Goal: Task Accomplishment & Management: Manage account settings

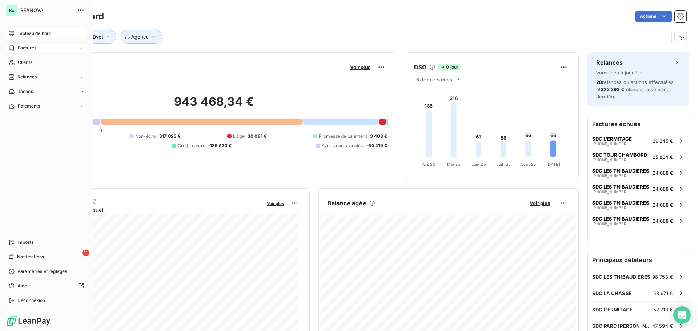
click at [21, 48] on span "Factures" at bounding box center [27, 48] width 19 height 7
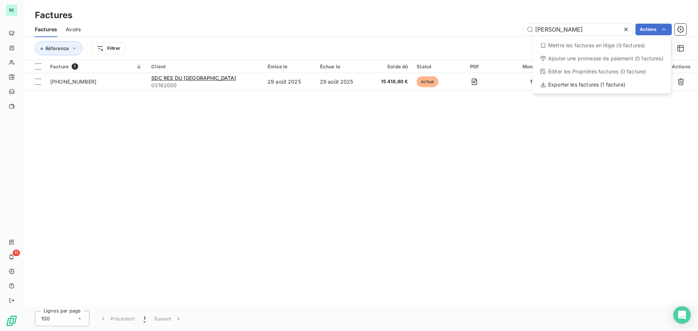
click at [199, 79] on html "RE 11 Factures Factures Avoirs hilaire Actions Mettre les factures en litige (0…" at bounding box center [349, 165] width 698 height 331
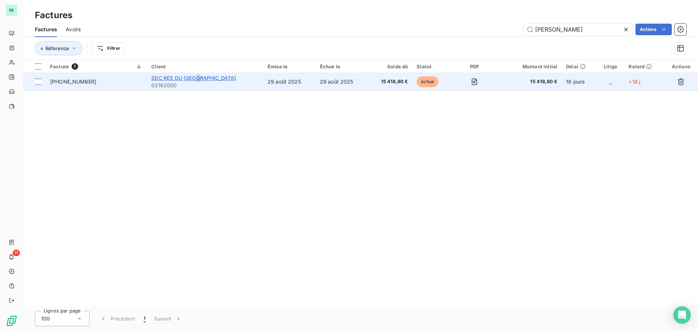
click at [200, 78] on span "SDC RES DU [GEOGRAPHIC_DATA]" at bounding box center [193, 78] width 85 height 6
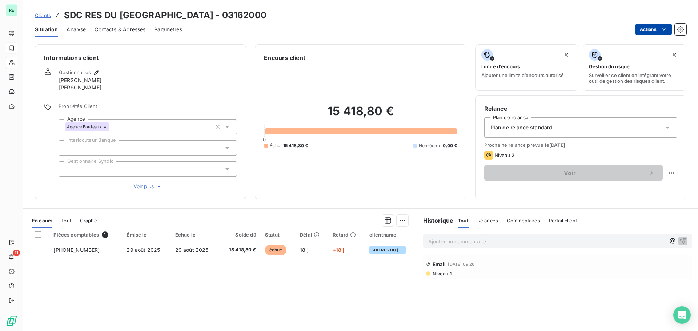
click at [653, 28] on html "RE 11 Clients SDC RES DU PARC ST HILAIRE - 03162000 Situation Analyse Contacts …" at bounding box center [349, 165] width 698 height 331
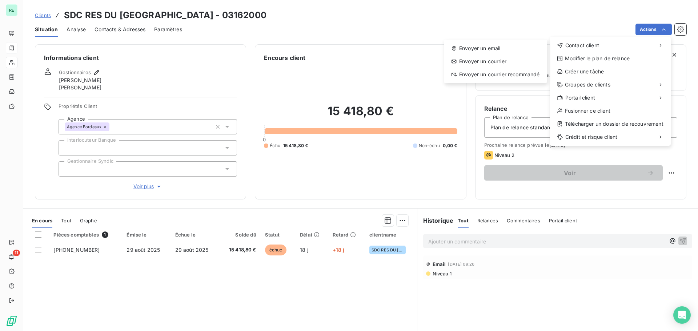
click at [159, 75] on html "RE 11 Clients SDC RES DU PARC ST HILAIRE - 03162000 Situation Analyse Contacts …" at bounding box center [349, 165] width 698 height 331
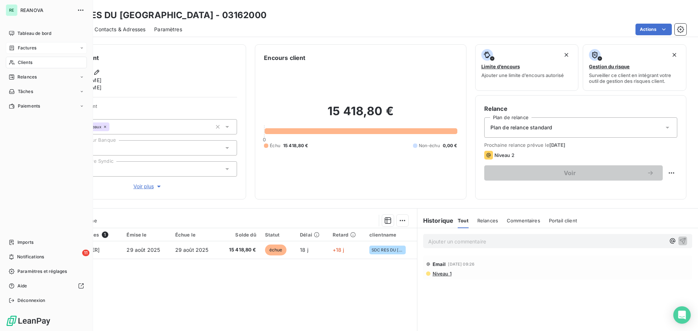
click at [37, 46] on div "Factures" at bounding box center [46, 48] width 81 height 12
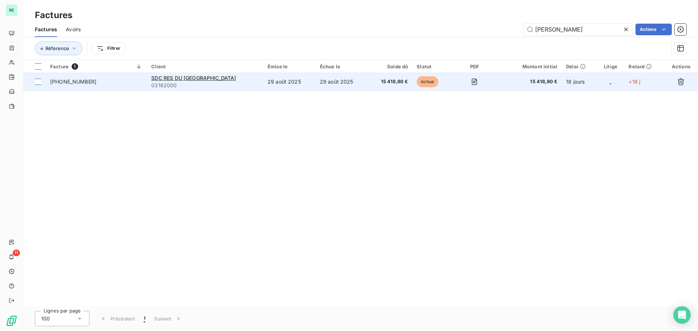
click at [65, 83] on span "[PHONE_NUMBER]" at bounding box center [73, 82] width 46 height 6
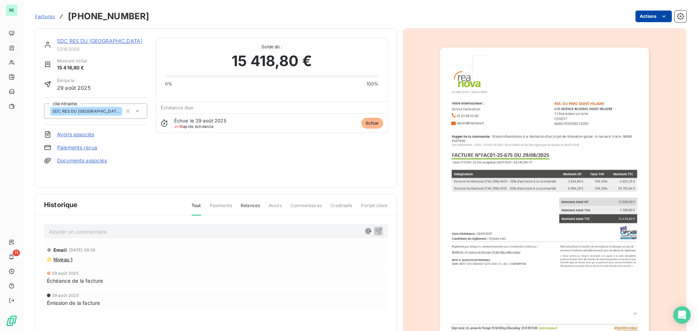
click at [651, 20] on html "RE 11 Factures [PHONE_NUMBER] Actions SDC RES DU [GEOGRAPHIC_DATA] 03162000 Mon…" at bounding box center [349, 165] width 698 height 331
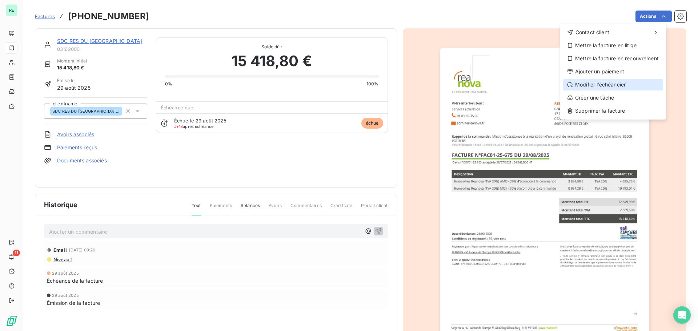
click at [633, 84] on div "Modifier l’échéancier" at bounding box center [613, 85] width 100 height 12
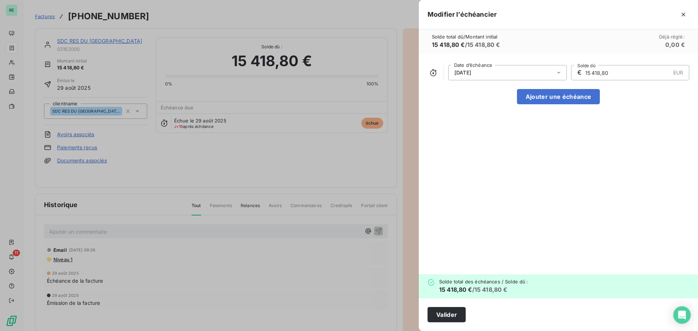
click at [463, 67] on div "[DATE]" at bounding box center [507, 72] width 119 height 15
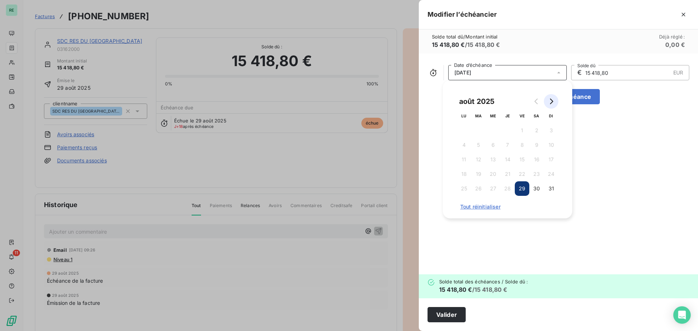
click at [553, 102] on icon "Go to next month" at bounding box center [551, 102] width 6 height 6
click at [550, 172] on button "28" at bounding box center [551, 174] width 15 height 15
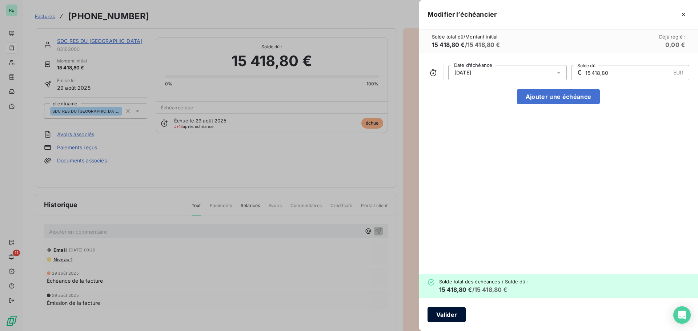
click at [445, 312] on button "Valider" at bounding box center [447, 314] width 38 height 15
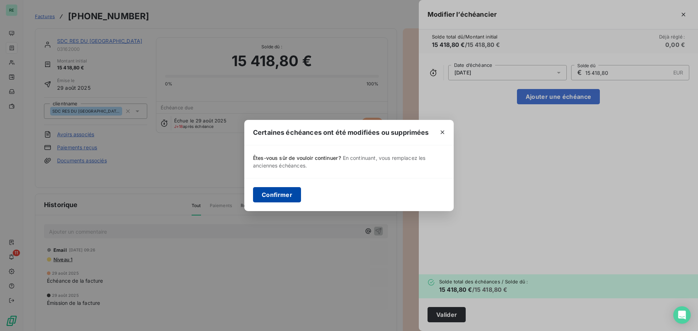
click at [287, 195] on button "Confirmer" at bounding box center [277, 194] width 48 height 15
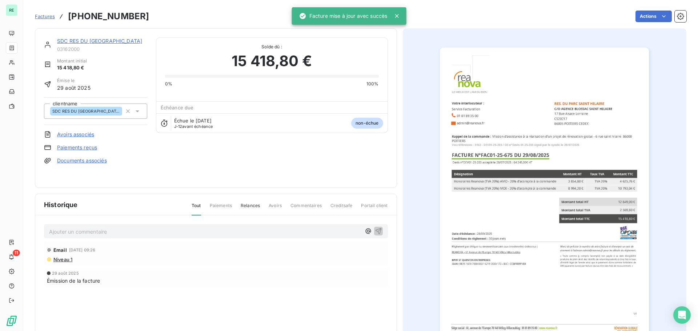
click at [51, 17] on span "Factures" at bounding box center [45, 16] width 20 height 6
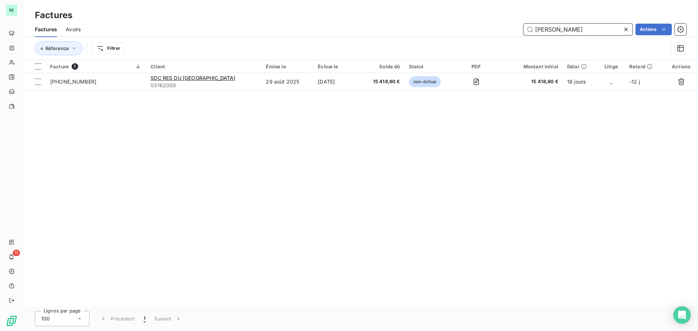
drag, startPoint x: 566, startPoint y: 32, endPoint x: 486, endPoint y: 12, distance: 82.3
click at [486, 12] on div "Factures Factures Avoirs hilaire Actions Réference Filtrer" at bounding box center [360, 30] width 675 height 60
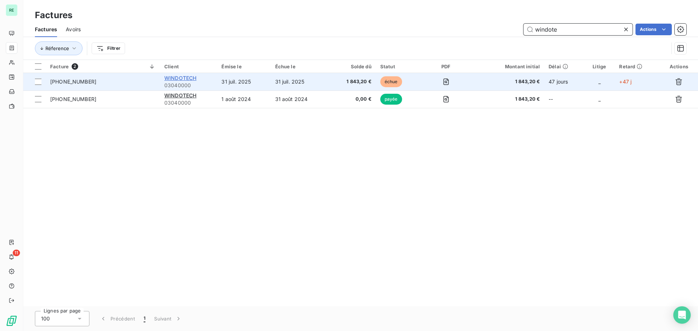
type input "windote"
click at [185, 77] on span "WINDOTECH" at bounding box center [180, 78] width 32 height 6
click at [59, 81] on span "[PHONE_NUMBER]" at bounding box center [73, 82] width 46 height 6
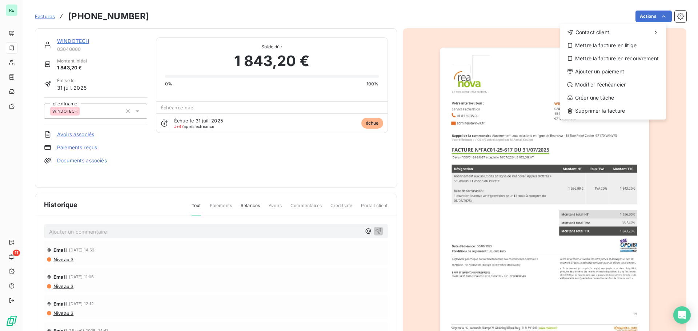
click at [50, 17] on html "RE 11 Factures [PHONE_NUMBER] Actions Contact client Mettre la facture en litig…" at bounding box center [349, 165] width 698 height 331
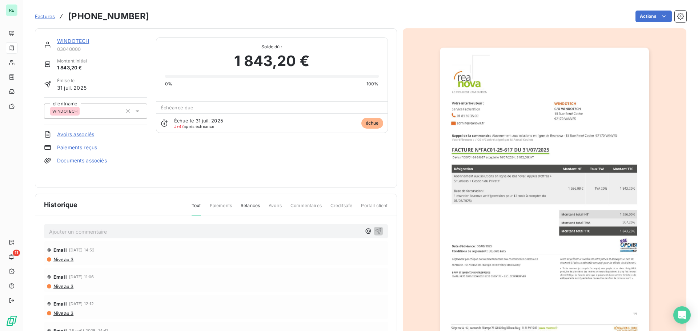
click at [50, 17] on span "Factures" at bounding box center [45, 16] width 20 height 6
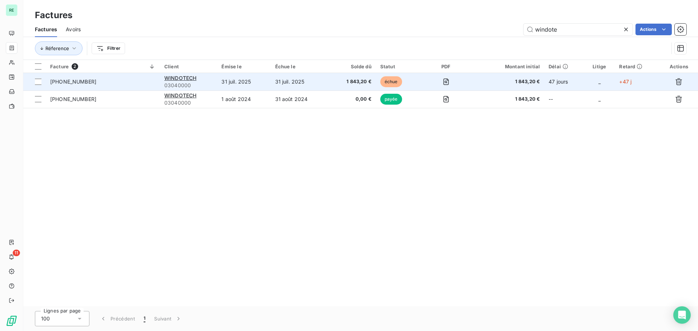
click at [67, 80] on span "[PHONE_NUMBER]" at bounding box center [73, 82] width 46 height 6
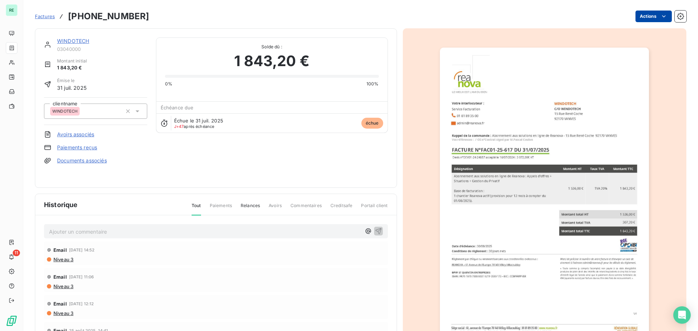
click at [646, 15] on html "RE 11 Factures [PHONE_NUMBER] Actions WINDOTECH 03040000 Montant initial 1 843,…" at bounding box center [349, 165] width 698 height 331
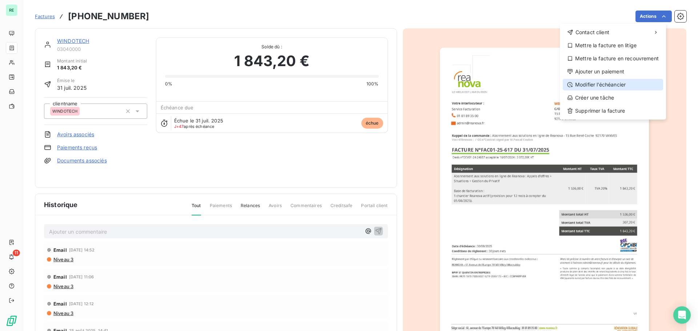
click at [588, 83] on div "Modifier l’échéancier" at bounding box center [613, 85] width 100 height 12
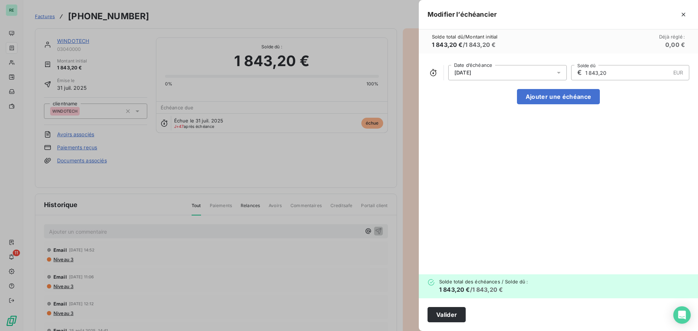
click at [493, 73] on div "[DATE]" at bounding box center [507, 72] width 119 height 15
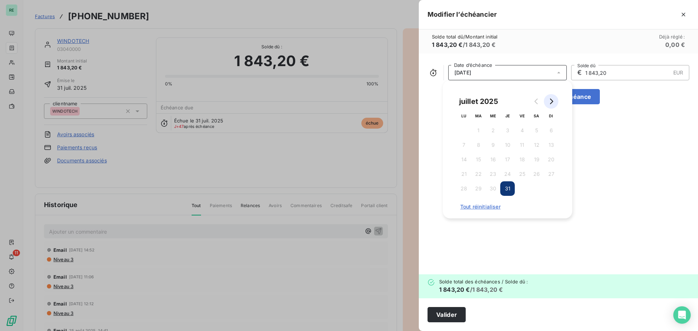
click at [551, 103] on icon "Go to next month" at bounding box center [551, 102] width 3 height 6
click at [536, 186] on button "30" at bounding box center [536, 188] width 15 height 15
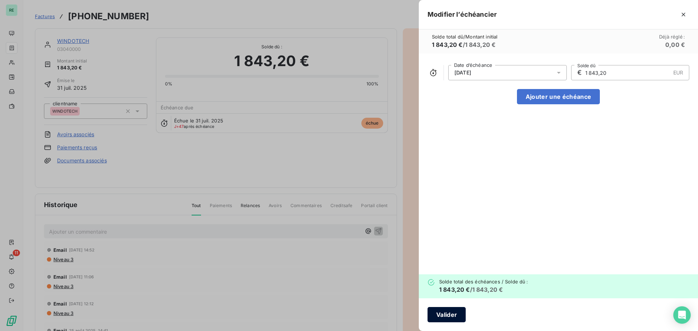
click at [448, 316] on button "Valider" at bounding box center [447, 314] width 38 height 15
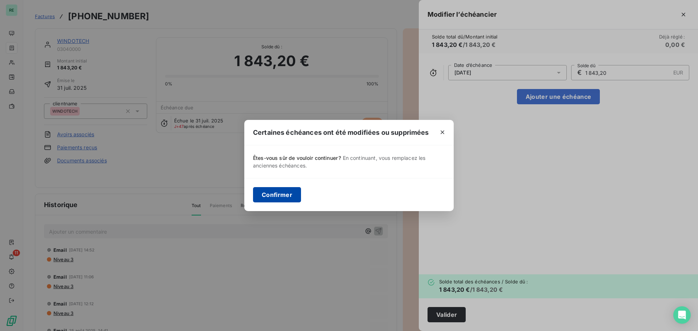
click at [274, 195] on button "Confirmer" at bounding box center [277, 194] width 48 height 15
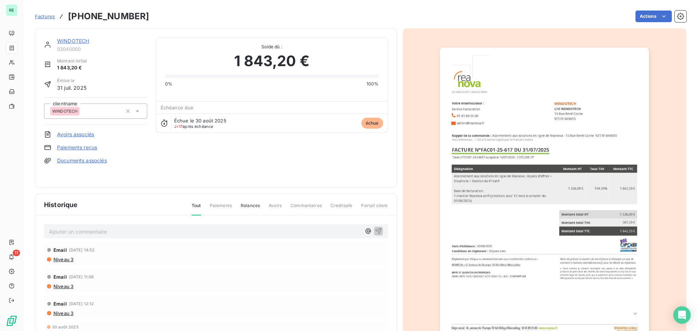
click at [44, 17] on span "Factures" at bounding box center [45, 16] width 20 height 6
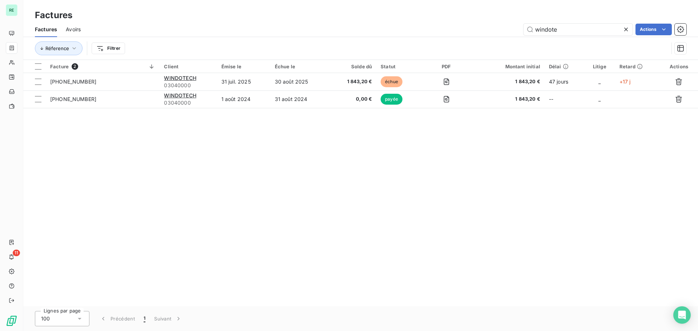
drag, startPoint x: 575, startPoint y: 32, endPoint x: 508, endPoint y: 28, distance: 67.4
click at [508, 28] on div "windote Actions" at bounding box center [387, 30] width 597 height 12
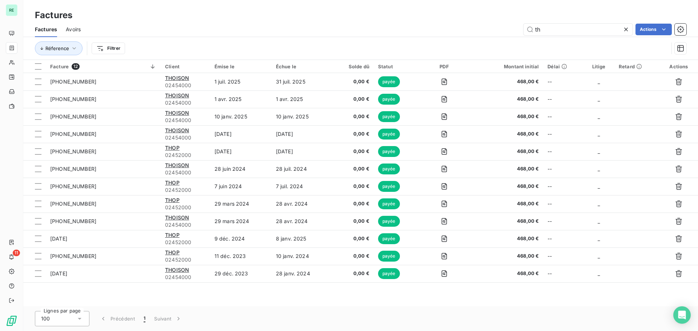
type input "t"
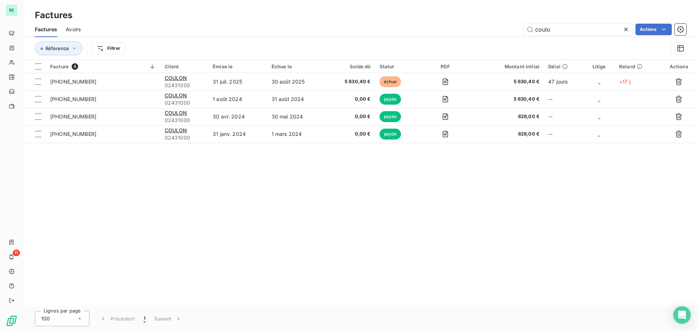
drag, startPoint x: 566, startPoint y: 30, endPoint x: 461, endPoint y: 13, distance: 105.7
click at [461, 13] on div "Factures Factures Avoirs coulo Actions Réference Filtrer" at bounding box center [360, 30] width 675 height 60
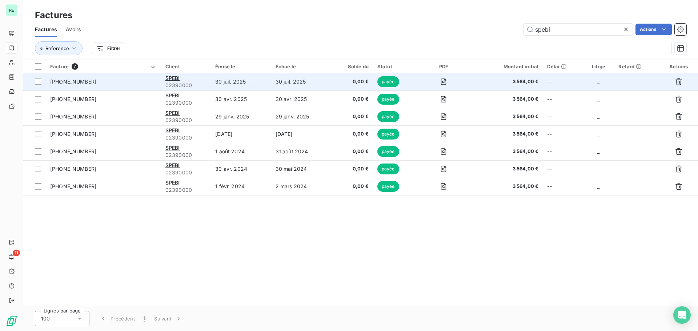
type input "spebi"
click at [71, 80] on span "[PHONE_NUMBER]" at bounding box center [73, 82] width 46 height 6
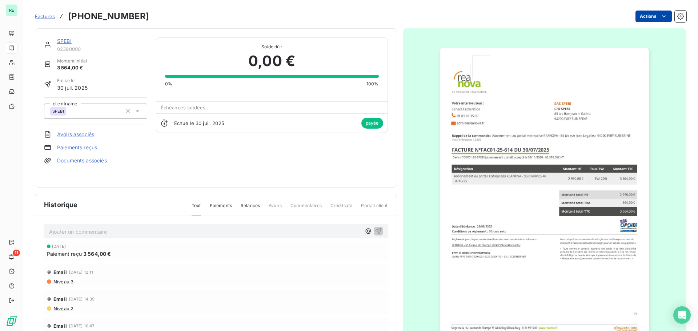
click at [647, 11] on html "RE 11 Factures [PHONE_NUMBER] Actions SPEBI 02390000 Montant initial 3 564,00 €…" at bounding box center [349, 165] width 698 height 331
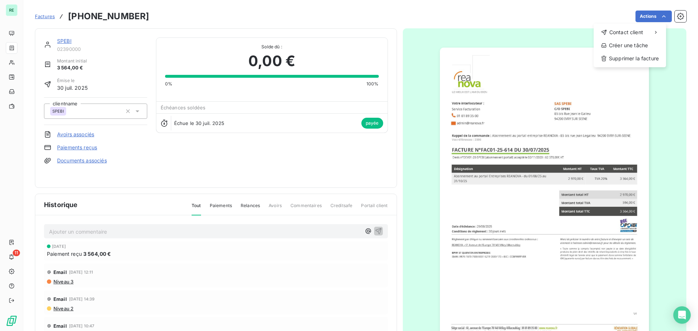
drag, startPoint x: 210, startPoint y: 137, endPoint x: 218, endPoint y: 135, distance: 7.6
click at [211, 137] on html "RE 11 Factures [PHONE_NUMBER] Actions Contact client Créer une tâche Supprimer …" at bounding box center [349, 165] width 698 height 331
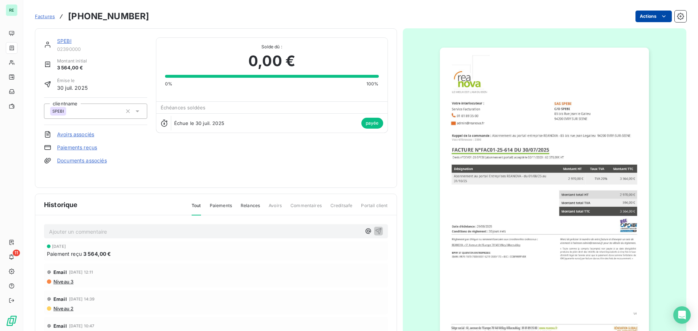
click at [647, 13] on html "RE 11 Factures [PHONE_NUMBER] Actions SPEBI 02390000 Montant initial 3 564,00 €…" at bounding box center [349, 165] width 698 height 331
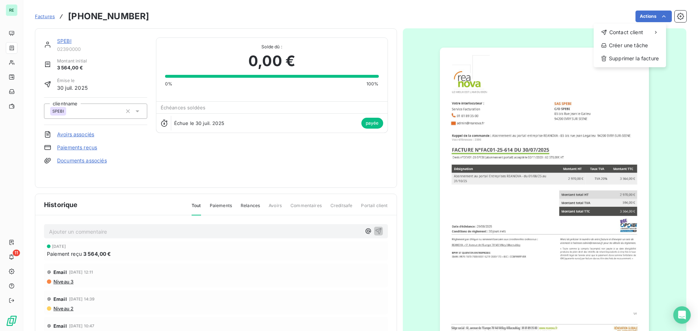
click at [239, 154] on html "RE 11 Factures [PHONE_NUMBER] Actions Contact client Créer une tâche Supprimer …" at bounding box center [349, 165] width 698 height 331
click at [50, 18] on span "Factures" at bounding box center [45, 16] width 20 height 6
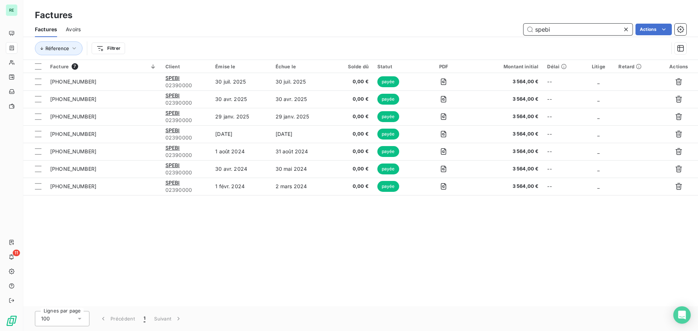
drag, startPoint x: 562, startPoint y: 24, endPoint x: 514, endPoint y: 24, distance: 48.7
click at [514, 24] on div "spebi Actions" at bounding box center [387, 30] width 597 height 12
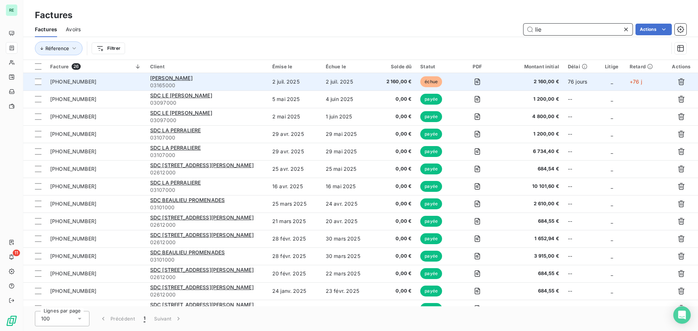
type input "lie"
click at [72, 83] on span "[PHONE_NUMBER]" at bounding box center [73, 82] width 46 height 6
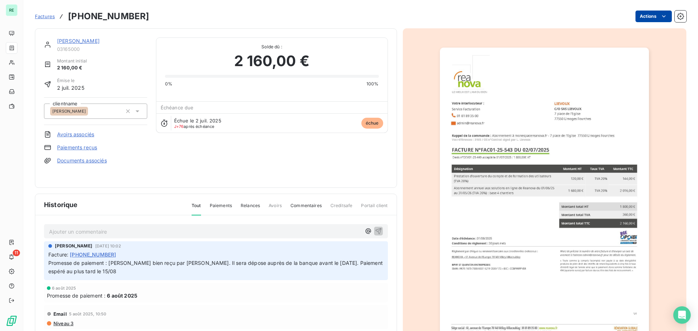
click at [649, 15] on html "RE 11 Factures [PHONE_NUMBER] Actions [PERSON_NAME] 03165000 Montant initial 2 …" at bounding box center [349, 165] width 698 height 331
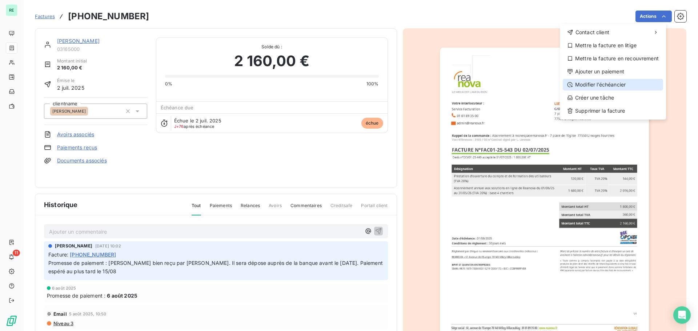
click at [594, 82] on div "Modifier l’échéancier" at bounding box center [613, 85] width 100 height 12
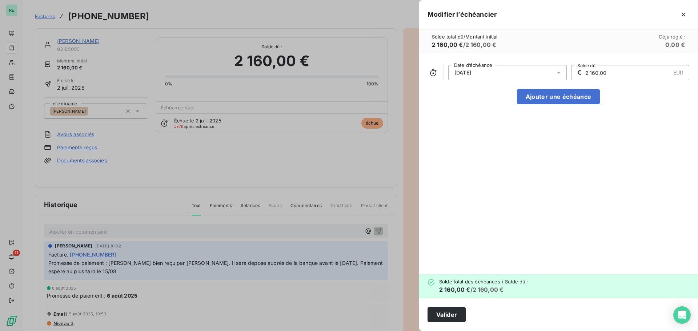
click at [491, 73] on div "[DATE]" at bounding box center [507, 72] width 119 height 15
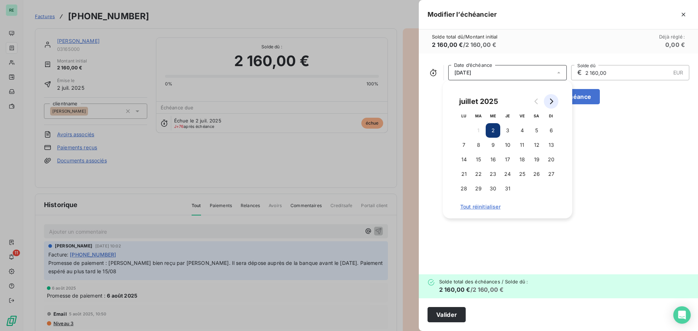
click at [551, 100] on icon "Go to next month" at bounding box center [551, 102] width 6 height 6
click at [523, 131] on button "1" at bounding box center [522, 130] width 15 height 15
click at [624, 134] on div "[DATE] Date d’échéance € 2 160,00 EUR Solde dû Ajouter une échéance" at bounding box center [558, 163] width 279 height 221
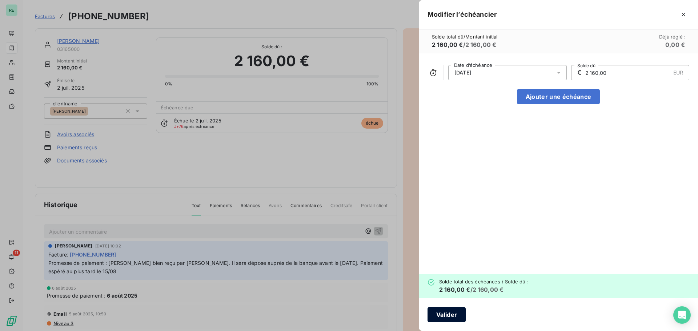
click at [446, 312] on button "Valider" at bounding box center [447, 314] width 38 height 15
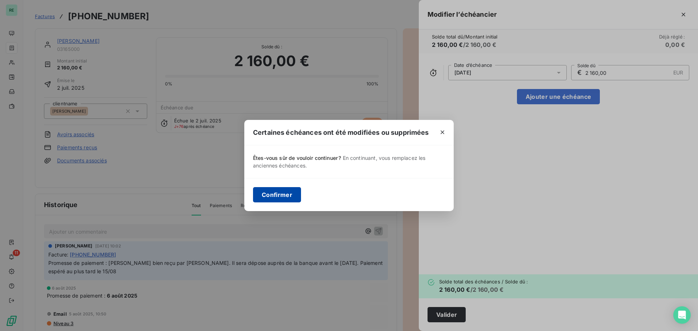
click at [280, 194] on button "Confirmer" at bounding box center [277, 194] width 48 height 15
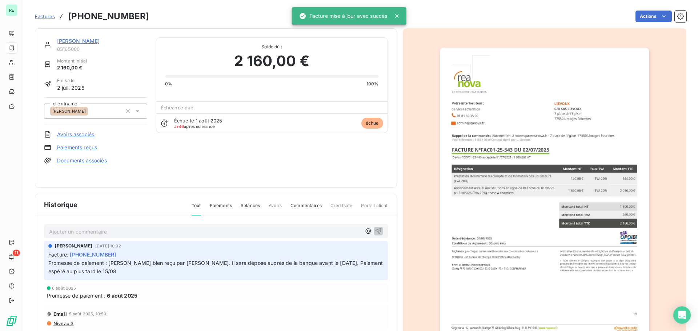
click at [48, 16] on span "Factures" at bounding box center [45, 16] width 20 height 6
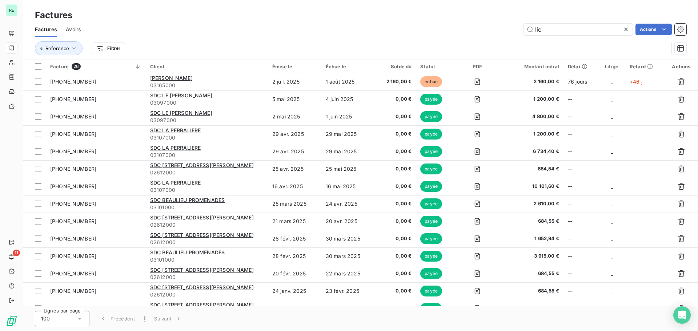
drag, startPoint x: 547, startPoint y: 29, endPoint x: 514, endPoint y: 28, distance: 33.5
click at [514, 28] on div "lie Actions" at bounding box center [387, 30] width 597 height 12
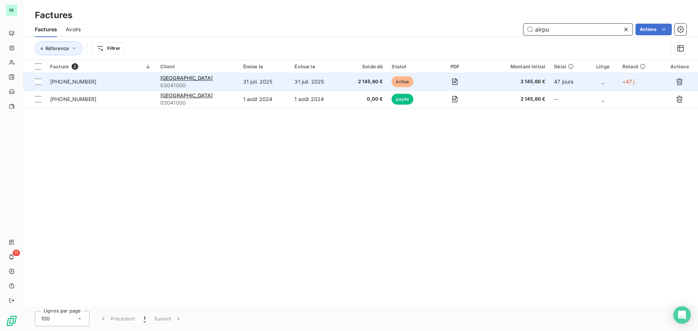
type input "airpu"
click at [69, 83] on span "[PHONE_NUMBER]" at bounding box center [73, 82] width 46 height 6
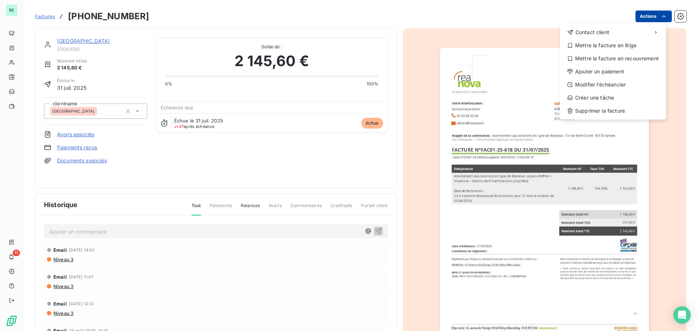
click at [644, 18] on html "RE 11 Factures [PHONE_NUMBER] Actions Contact client Mettre la facture en litig…" at bounding box center [349, 165] width 698 height 331
click at [601, 84] on div "Modifier l’échéancier" at bounding box center [613, 85] width 100 height 12
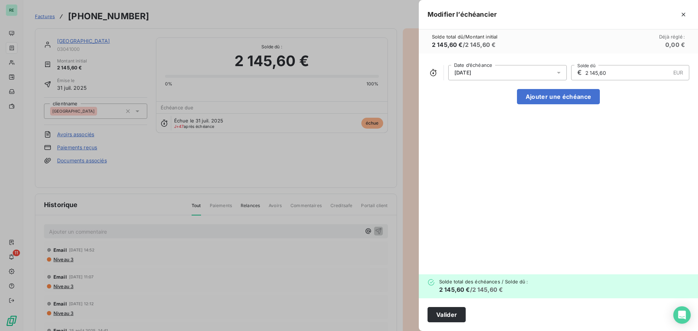
click at [491, 71] on div "[DATE]" at bounding box center [507, 72] width 119 height 15
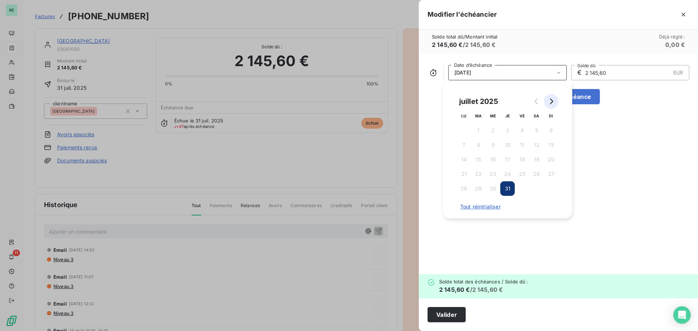
click at [552, 99] on icon "Go to next month" at bounding box center [551, 102] width 6 height 6
click at [523, 132] on button "1" at bounding box center [522, 130] width 15 height 15
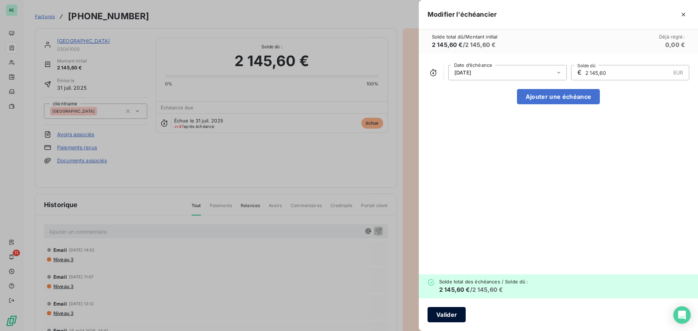
click at [440, 313] on button "Valider" at bounding box center [447, 314] width 38 height 15
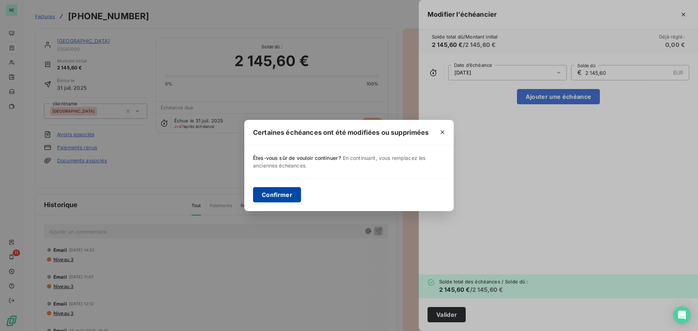
click at [280, 197] on button "Confirmer" at bounding box center [277, 194] width 48 height 15
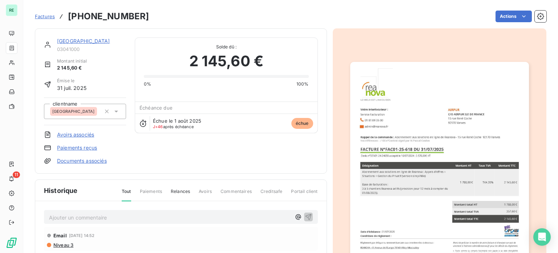
click at [47, 15] on span "Factures" at bounding box center [45, 16] width 20 height 6
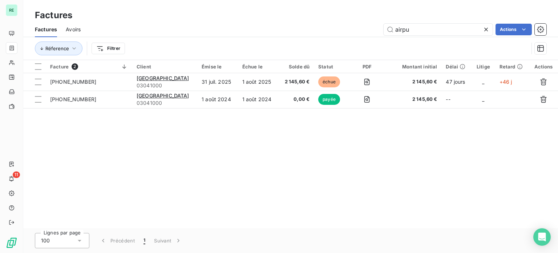
drag, startPoint x: 403, startPoint y: 33, endPoint x: 343, endPoint y: 30, distance: 60.0
click at [343, 30] on div "airpu Actions" at bounding box center [317, 30] width 457 height 12
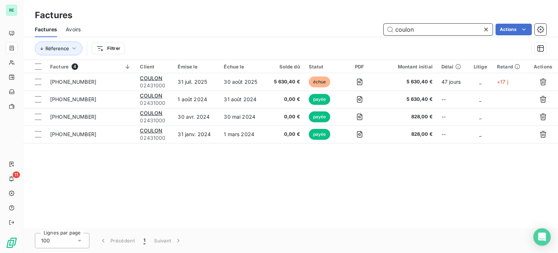
drag, startPoint x: 414, startPoint y: 25, endPoint x: 258, endPoint y: 24, distance: 156.3
click at [257, 24] on div "coulon Actions" at bounding box center [317, 30] width 457 height 12
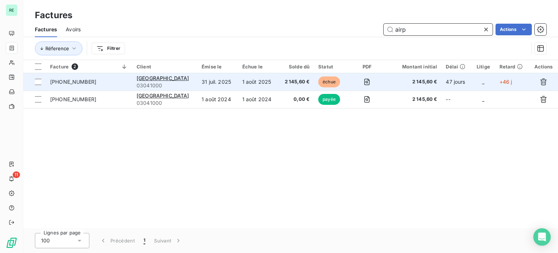
type input "airp"
click at [61, 78] on div "[PHONE_NUMBER]" at bounding box center [73, 81] width 46 height 7
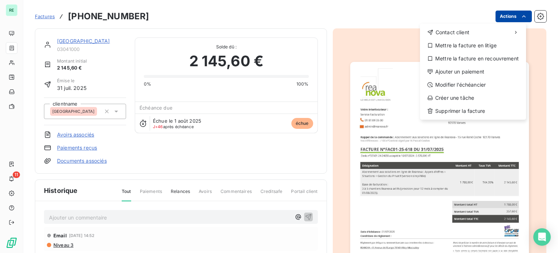
click at [505, 16] on html "RE 11 Factures [PHONE_NUMBER] Actions Contact client Mettre la facture en litig…" at bounding box center [279, 126] width 558 height 253
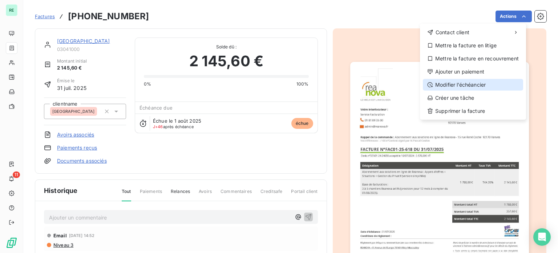
click at [451, 85] on div "Modifier l’échéancier" at bounding box center [473, 85] width 100 height 12
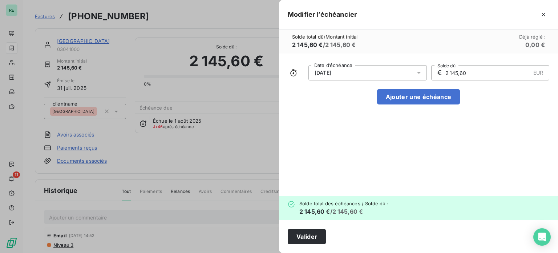
click at [328, 70] on span "[DATE]" at bounding box center [323, 73] width 17 height 6
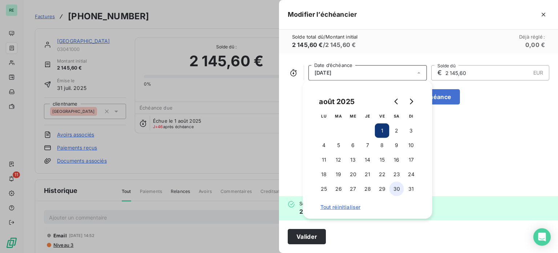
click at [394, 185] on button "30" at bounding box center [397, 188] width 15 height 15
click at [313, 235] on button "Valider" at bounding box center [307, 236] width 38 height 15
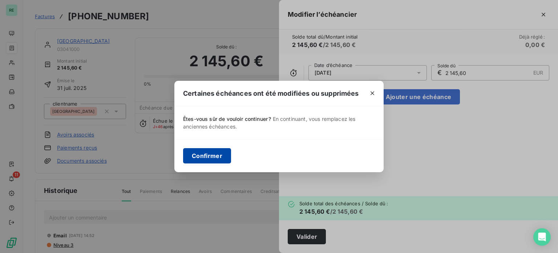
click at [209, 158] on button "Confirmer" at bounding box center [207, 155] width 48 height 15
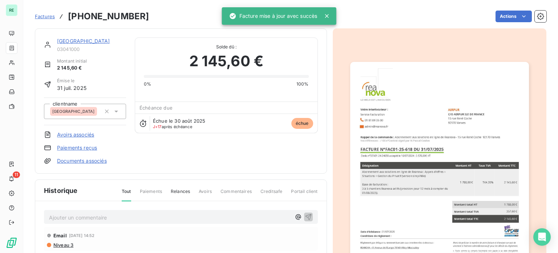
click at [39, 17] on span "Factures" at bounding box center [45, 16] width 20 height 6
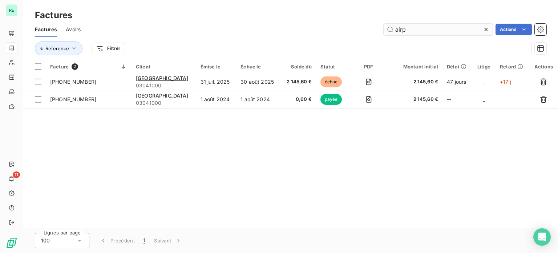
drag, startPoint x: 393, startPoint y: 30, endPoint x: 388, endPoint y: 32, distance: 4.6
click at [388, 32] on input "airp" at bounding box center [438, 30] width 109 height 12
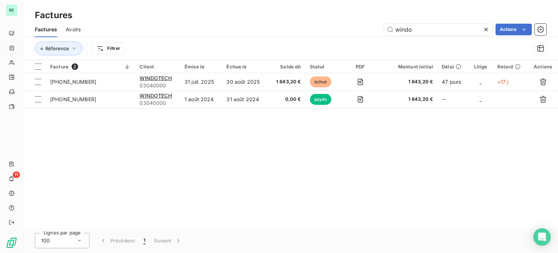
type input "windo"
click at [485, 29] on icon at bounding box center [486, 29] width 7 height 7
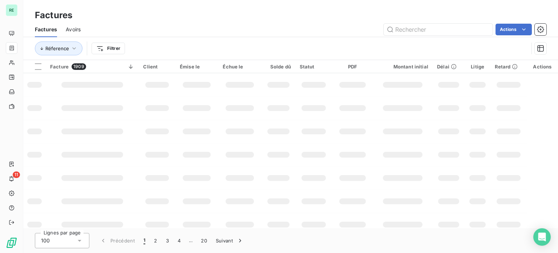
click at [217, 42] on div "Réference Filtrer" at bounding box center [282, 48] width 494 height 14
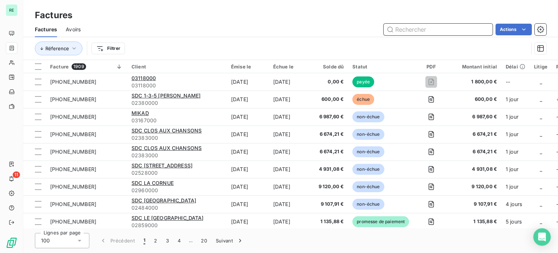
click at [412, 29] on input "text" at bounding box center [438, 30] width 109 height 12
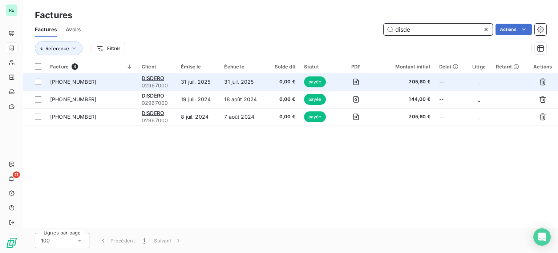
type input "disde"
click at [68, 78] on div "[PHONE_NUMBER]" at bounding box center [73, 81] width 46 height 7
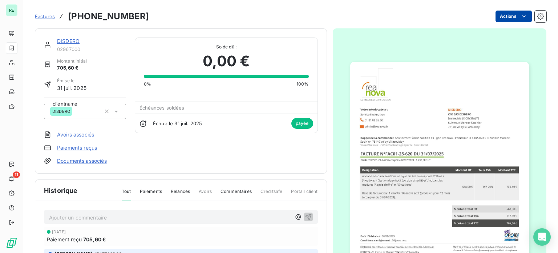
click at [506, 16] on html "RE 11 Factures [PHONE_NUMBER] Actions DISDERO 02967000 Montant initial 705,60 €…" at bounding box center [279, 126] width 558 height 253
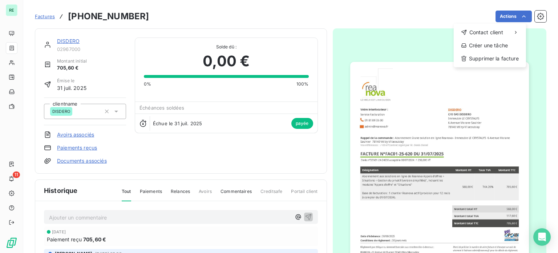
click at [221, 16] on html "RE 11 Factures [PHONE_NUMBER] Actions Contact client Créer une tâche Supprimer …" at bounding box center [279, 126] width 558 height 253
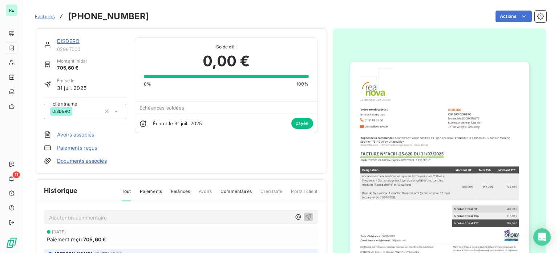
click at [41, 15] on span "Factures" at bounding box center [45, 16] width 20 height 6
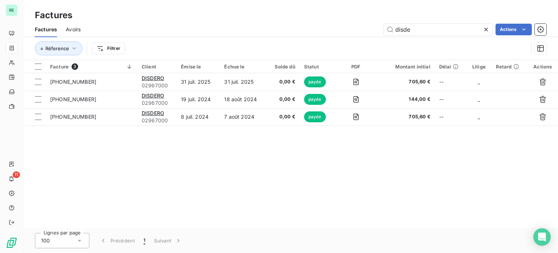
drag, startPoint x: 417, startPoint y: 32, endPoint x: 366, endPoint y: 26, distance: 51.6
click at [366, 26] on div "disde Actions" at bounding box center [317, 30] width 457 height 12
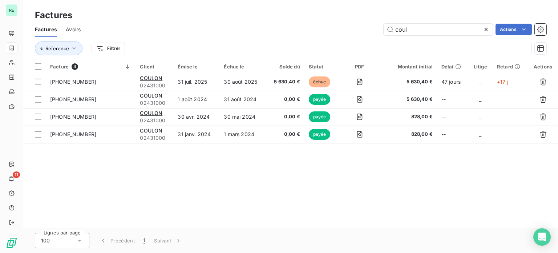
drag, startPoint x: 421, startPoint y: 32, endPoint x: 337, endPoint y: 1, distance: 88.8
click at [353, 16] on div "Factures Factures Avoirs coul Actions Réference Filtrer" at bounding box center [290, 30] width 535 height 60
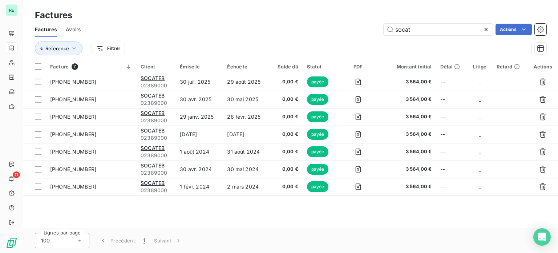
drag, startPoint x: 418, startPoint y: 32, endPoint x: 374, endPoint y: 29, distance: 44.1
click at [375, 29] on div "socat Actions" at bounding box center [317, 30] width 457 height 12
drag, startPoint x: 415, startPoint y: 29, endPoint x: 352, endPoint y: 15, distance: 64.5
click at [362, 22] on div "Factures Avoirs spebi Actions" at bounding box center [290, 29] width 535 height 15
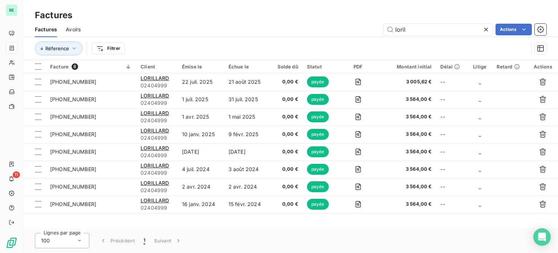
drag, startPoint x: 419, startPoint y: 30, endPoint x: 340, endPoint y: 26, distance: 79.0
click at [337, 25] on div "loril Actions" at bounding box center [317, 30] width 457 height 12
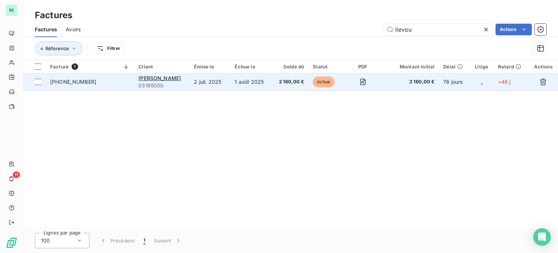
type input "lievou"
click at [237, 81] on td "1 août 2025" at bounding box center [250, 81] width 41 height 17
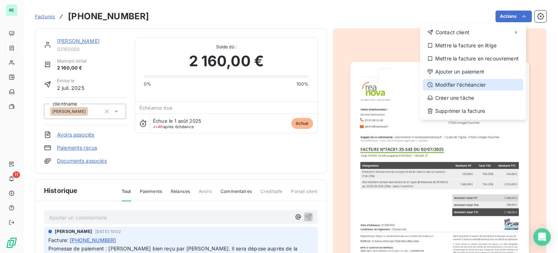
click at [459, 83] on div "Modifier l’échéancier" at bounding box center [473, 85] width 100 height 12
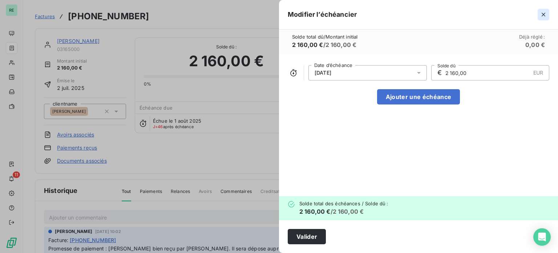
click at [543, 13] on icon "button" at bounding box center [543, 14] width 7 height 7
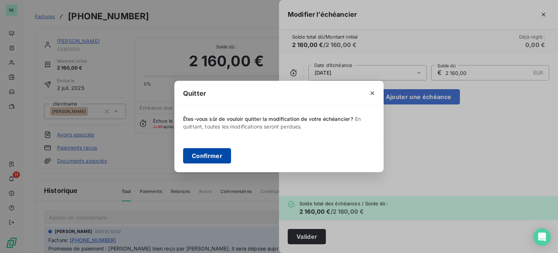
click at [204, 155] on button "Confirmer" at bounding box center [207, 155] width 48 height 15
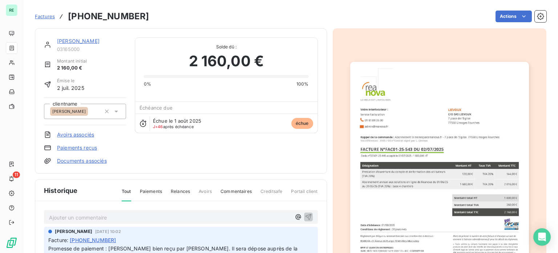
click at [46, 17] on span "Factures" at bounding box center [45, 16] width 20 height 6
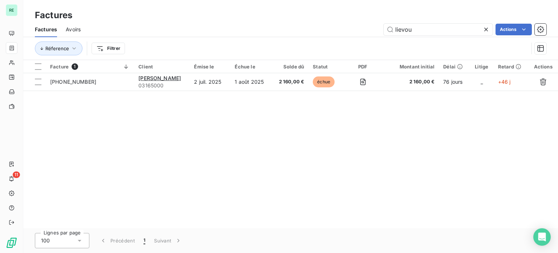
drag, startPoint x: 423, startPoint y: 30, endPoint x: 292, endPoint y: 8, distance: 133.2
click at [292, 8] on div "Factures Factures Avoirs lievou Actions Réference Filtrer" at bounding box center [290, 30] width 535 height 60
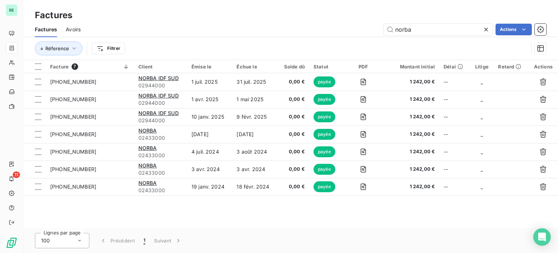
drag, startPoint x: 420, startPoint y: 29, endPoint x: 375, endPoint y: 22, distance: 45.6
click at [376, 22] on div "Factures Avoirs norba Actions" at bounding box center [290, 29] width 535 height 15
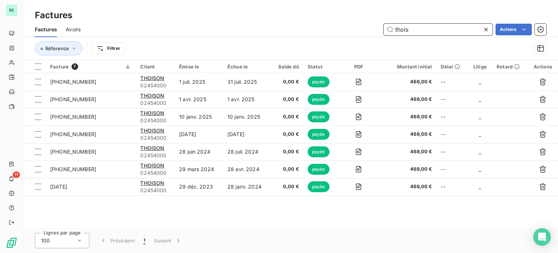
drag, startPoint x: 428, startPoint y: 32, endPoint x: 278, endPoint y: 19, distance: 150.4
click at [298, 25] on div "thois Actions" at bounding box center [317, 30] width 457 height 12
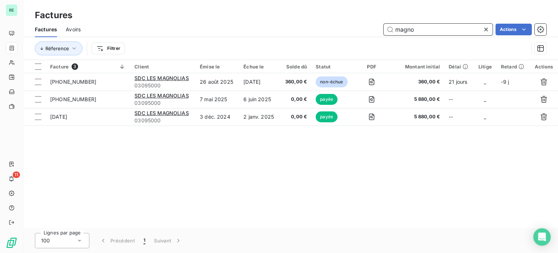
drag, startPoint x: 433, startPoint y: 33, endPoint x: 361, endPoint y: 26, distance: 73.0
click at [369, 27] on div "magno Actions" at bounding box center [317, 30] width 457 height 12
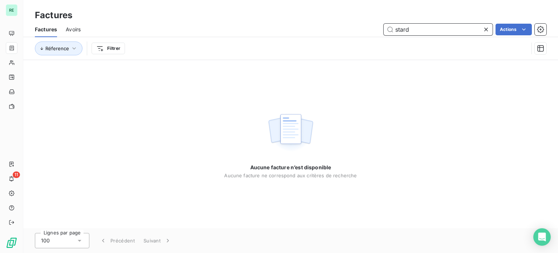
drag, startPoint x: 423, startPoint y: 31, endPoint x: 342, endPoint y: 33, distance: 81.1
click at [342, 33] on div "stard Actions" at bounding box center [317, 30] width 457 height 12
type input "="
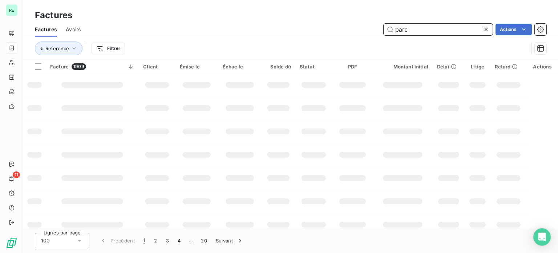
drag, startPoint x: 411, startPoint y: 27, endPoint x: 361, endPoint y: 23, distance: 50.0
click at [361, 23] on div "Factures Avoirs parc Actions" at bounding box center [290, 29] width 535 height 15
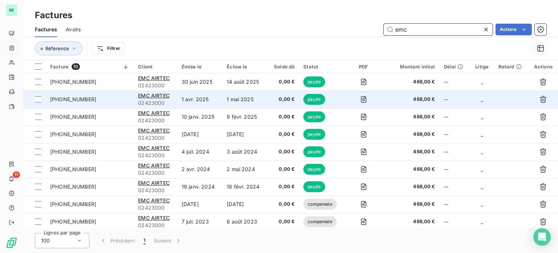
type input "emc"
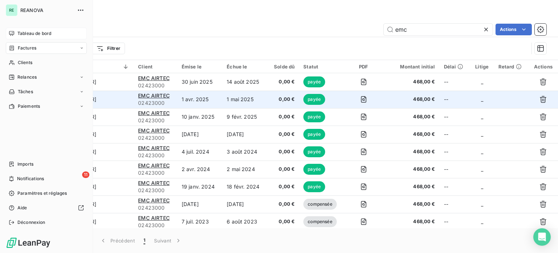
click at [38, 33] on span "Tableau de bord" at bounding box center [34, 33] width 34 height 7
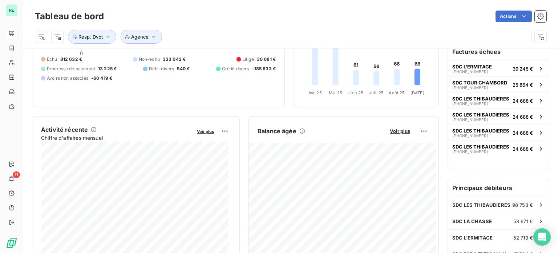
scroll to position [109, 0]
